Goal: Task Accomplishment & Management: Manage account settings

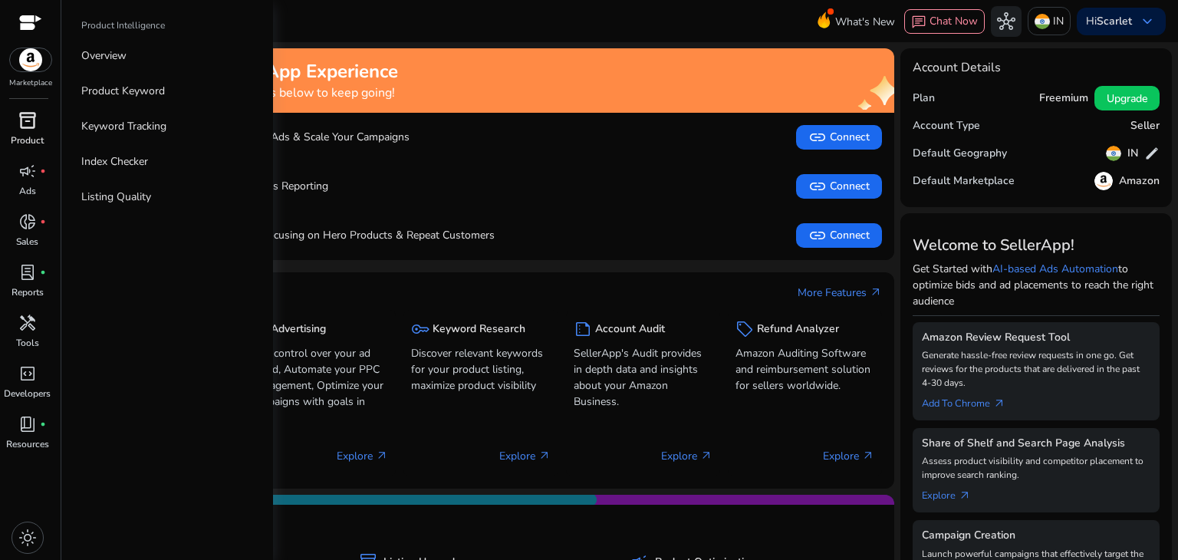
click at [30, 143] on p "Product" at bounding box center [27, 140] width 33 height 14
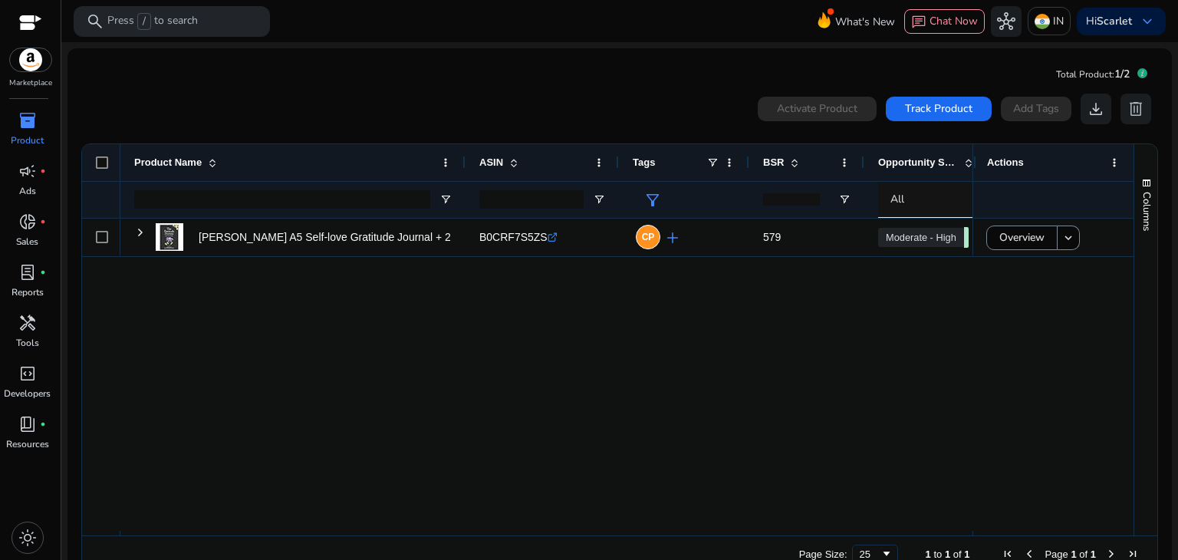
click at [316, 313] on div "[PERSON_NAME] A5 Self-love Gratitude Journal + 2 Posters & Pocket Diary,... B0C…" at bounding box center [546, 375] width 852 height 312
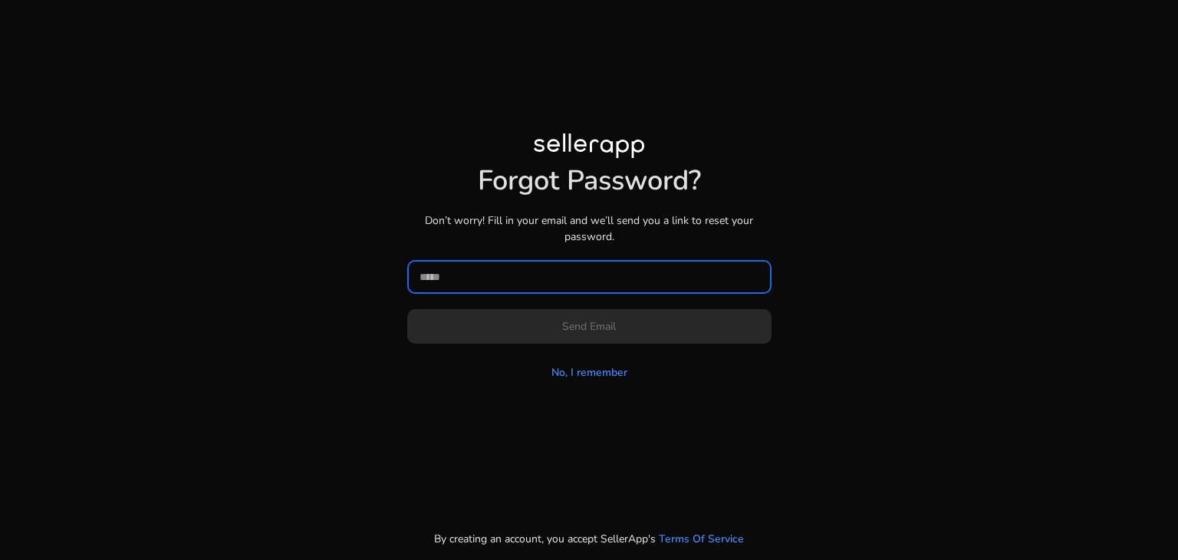
click at [675, 279] on input at bounding box center [589, 276] width 340 height 17
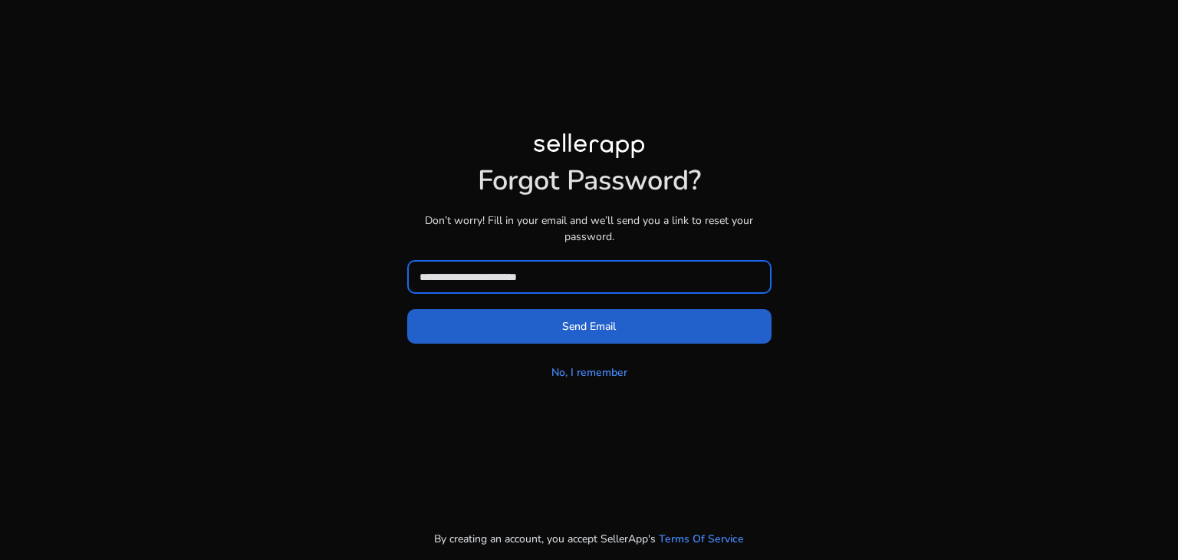
type input "**********"
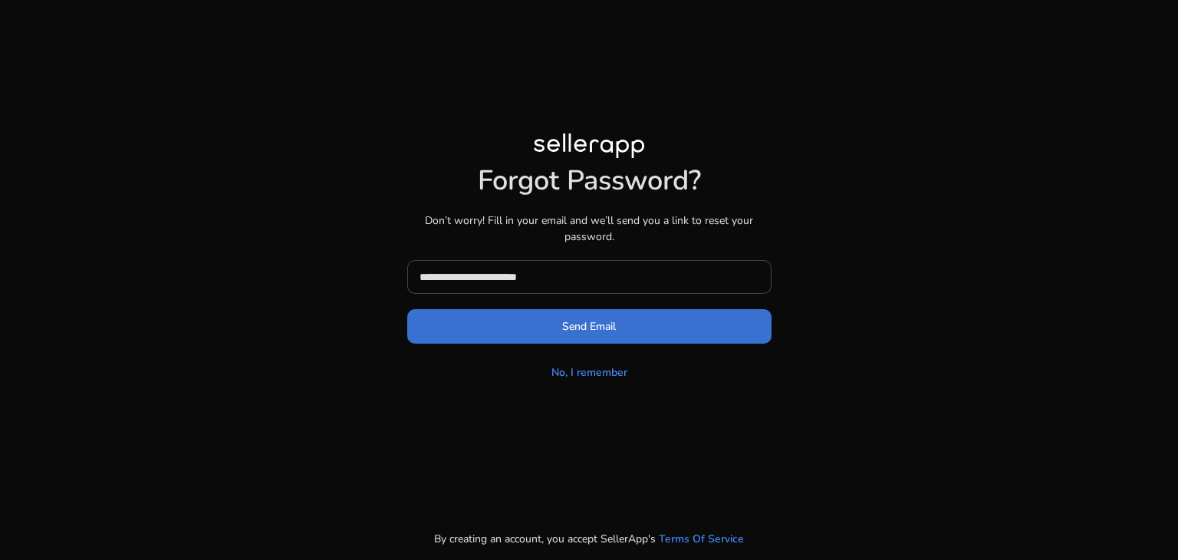
click at [614, 326] on span "Send Email" at bounding box center [589, 326] width 54 height 16
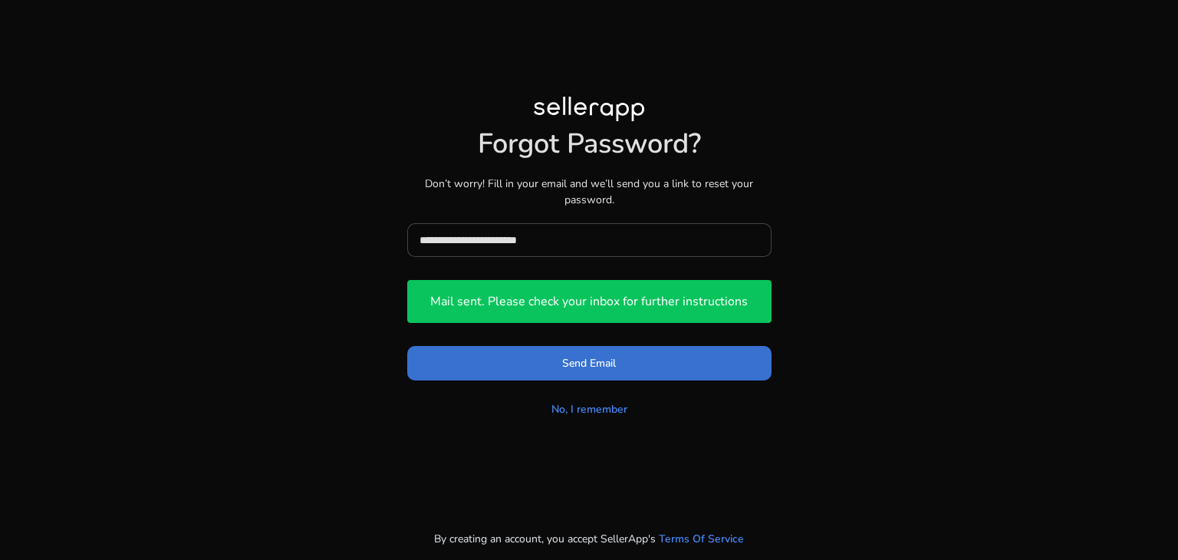
click at [592, 360] on span "Send Email" at bounding box center [589, 363] width 54 height 16
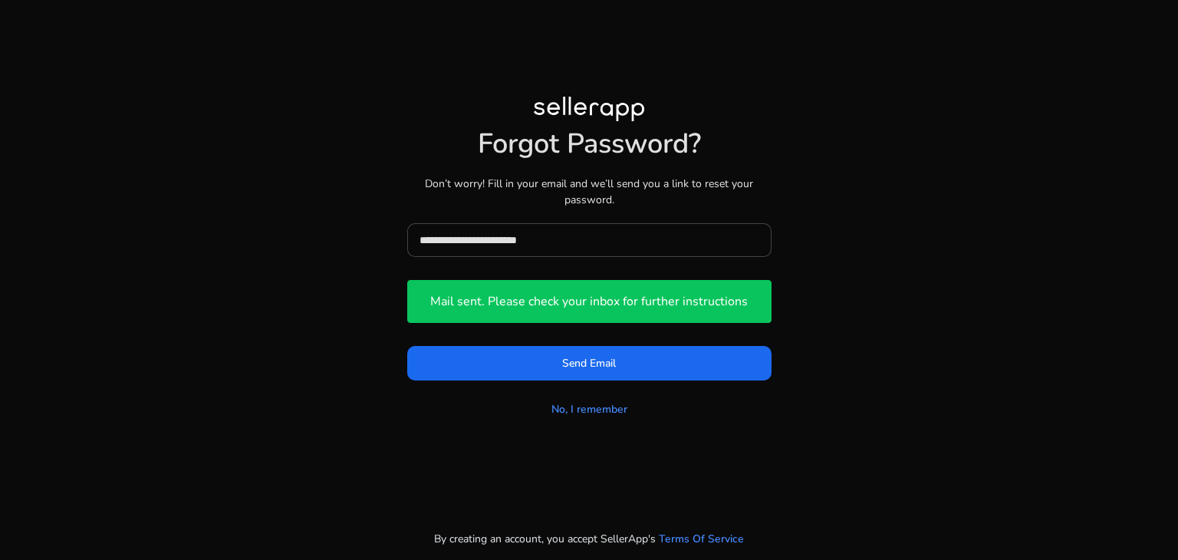
click at [714, 294] on h4 "Mail sent. Please check your inbox for further instructions" at bounding box center [588, 301] width 317 height 15
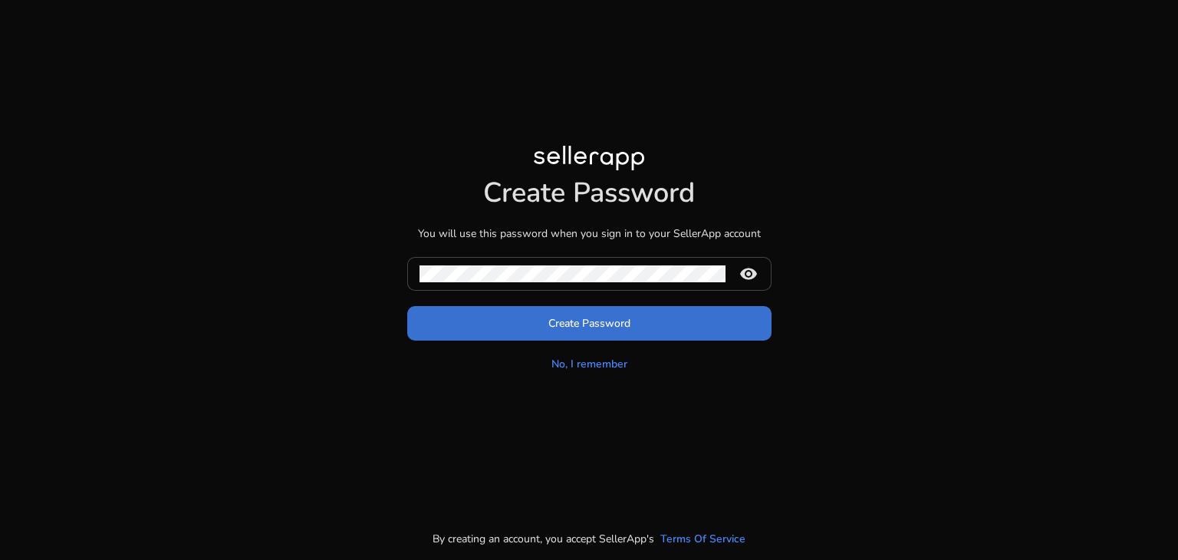
drag, startPoint x: 581, startPoint y: 321, endPoint x: 543, endPoint y: 320, distance: 37.6
click at [543, 320] on span at bounding box center [589, 322] width 364 height 37
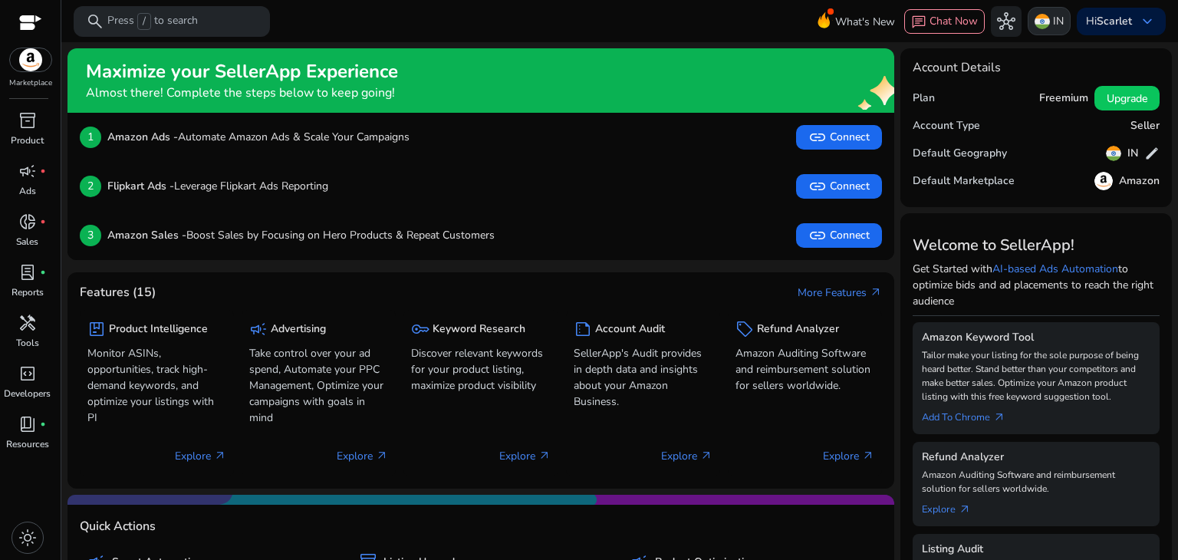
click at [1053, 27] on p "IN" at bounding box center [1058, 21] width 11 height 27
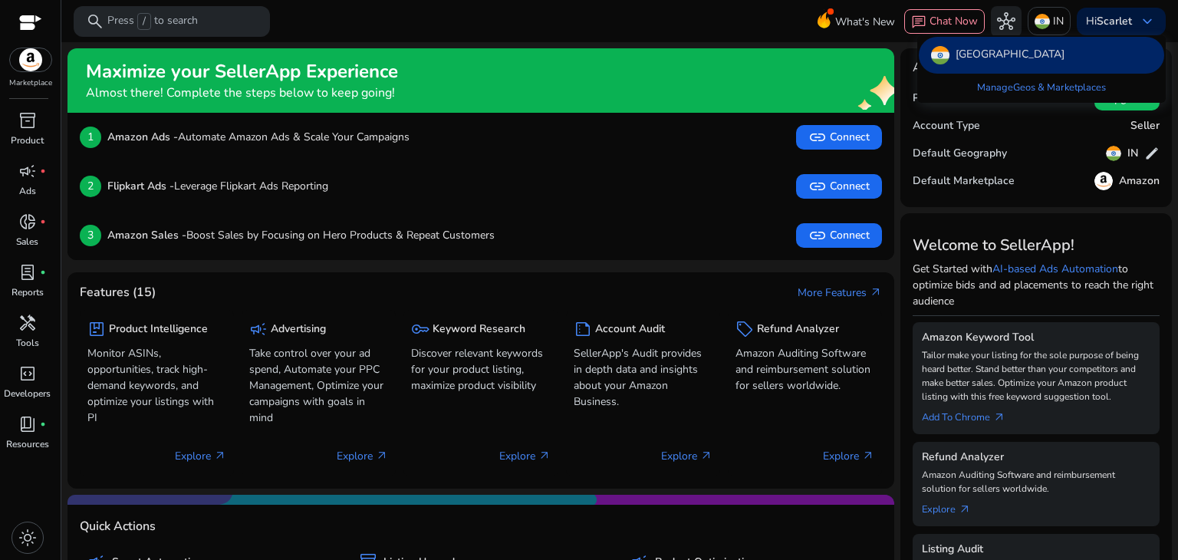
click at [840, 22] on div at bounding box center [589, 280] width 1178 height 560
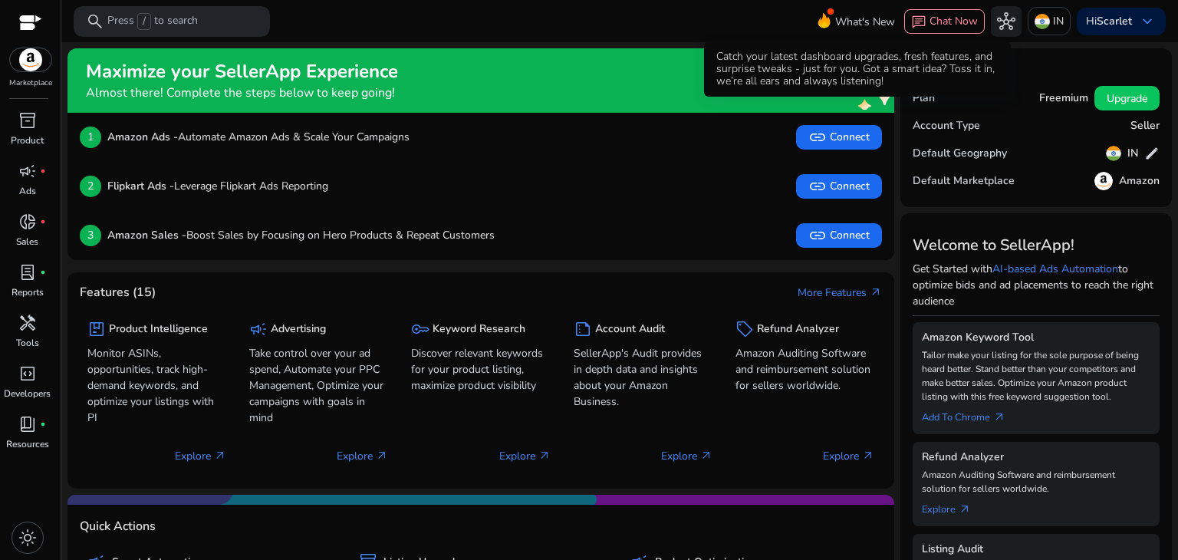
click at [827, 11] on span at bounding box center [830, 11] width 6 height 6
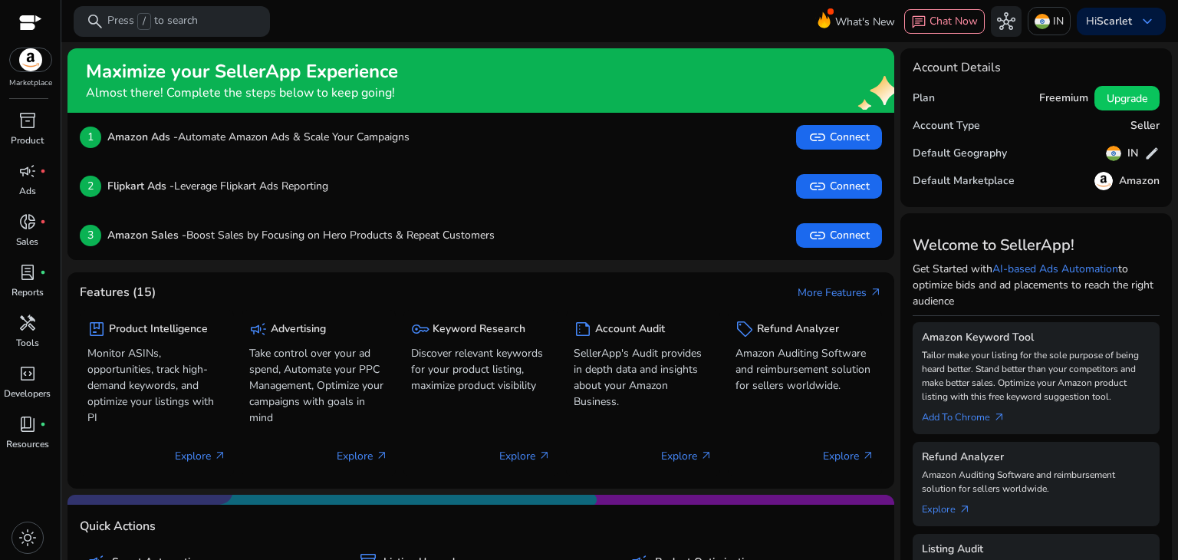
click at [827, 11] on span at bounding box center [830, 11] width 6 height 6
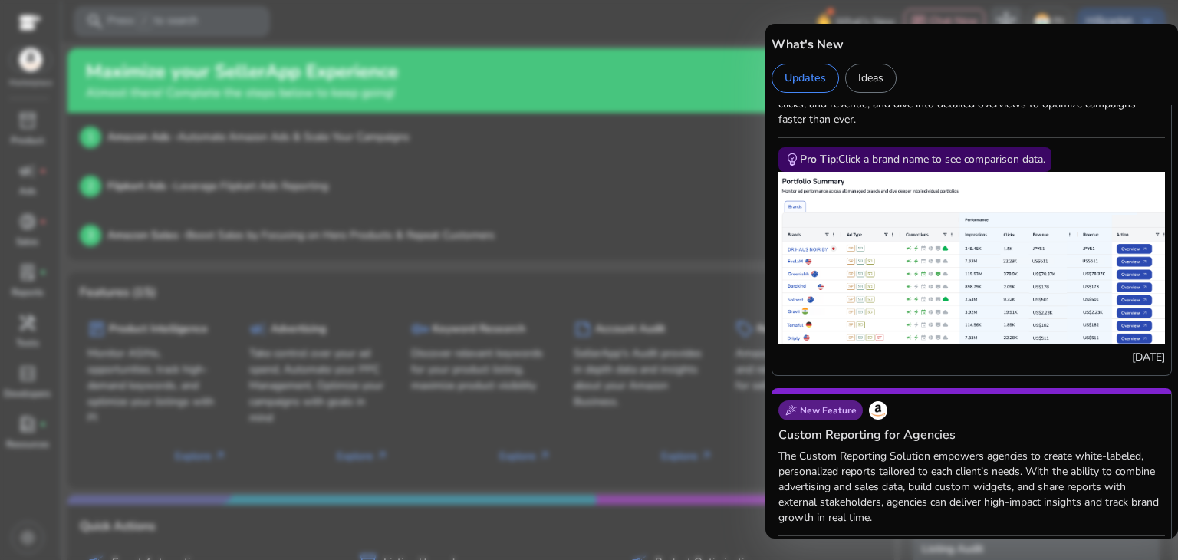
scroll to position [739, 0]
click at [693, 199] on div at bounding box center [589, 280] width 1178 height 560
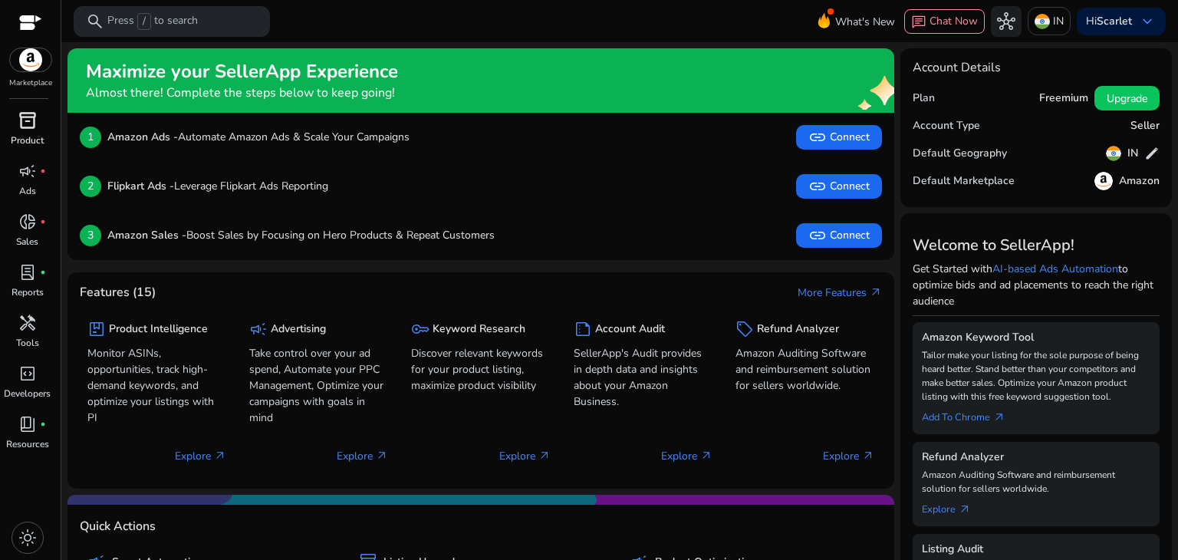
click at [28, 130] on span "inventory_2" at bounding box center [27, 120] width 18 height 18
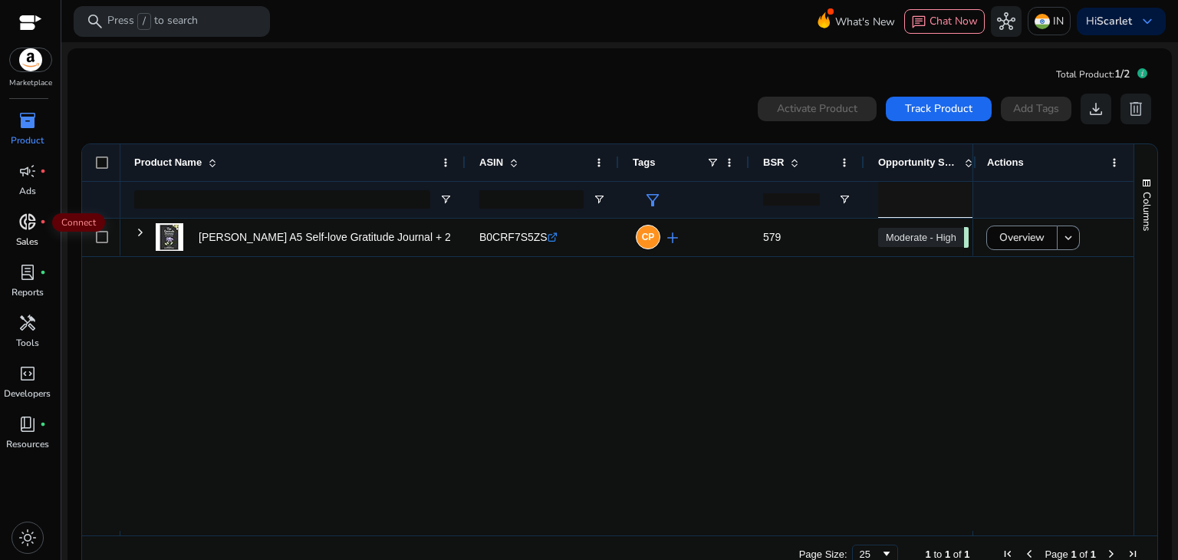
click at [31, 231] on span "donut_small" at bounding box center [27, 221] width 18 height 18
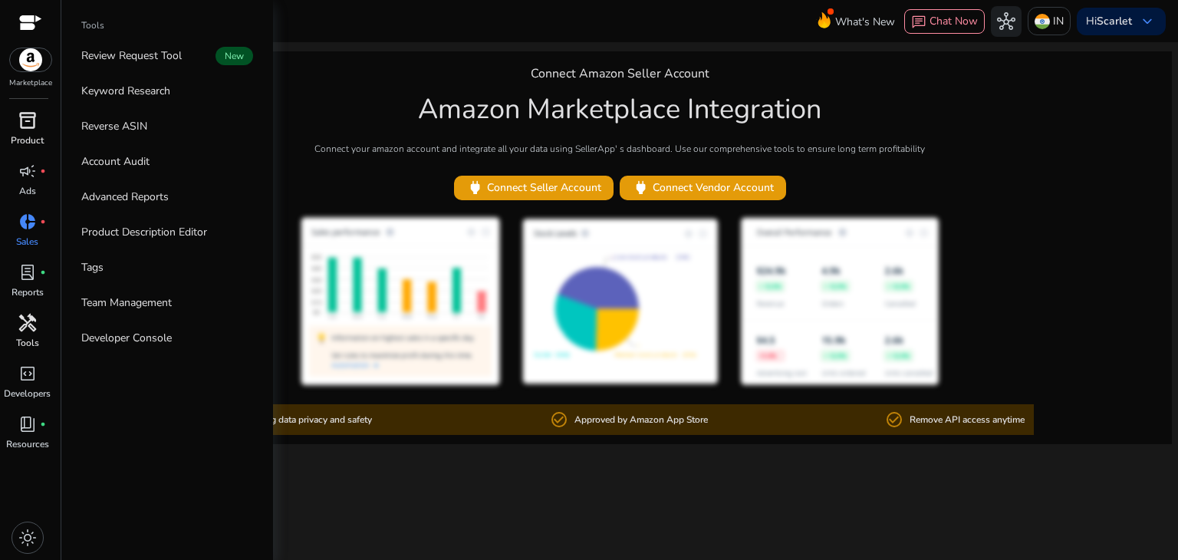
click at [25, 327] on span "handyman" at bounding box center [27, 323] width 18 height 18
